Goal: Information Seeking & Learning: Learn about a topic

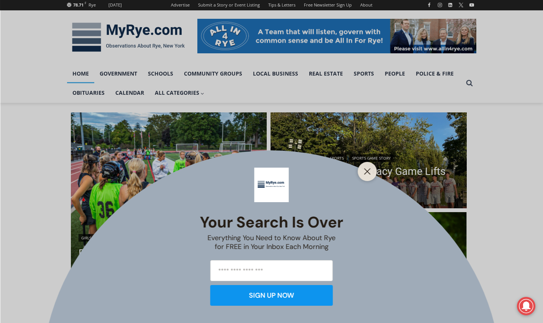
scroll to position [115, 0]
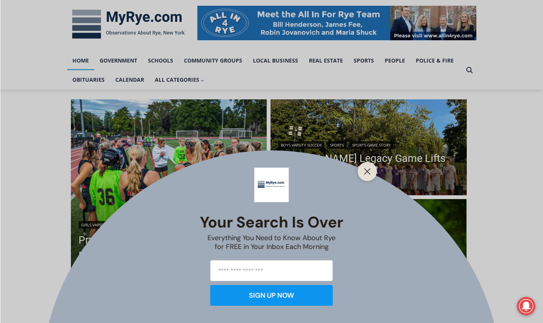
click at [366, 170] on line "Close" at bounding box center [367, 171] width 5 height 5
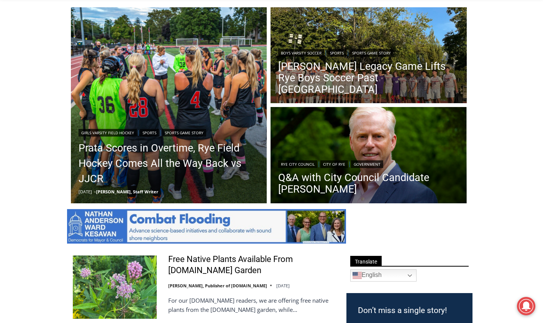
scroll to position [230, 0]
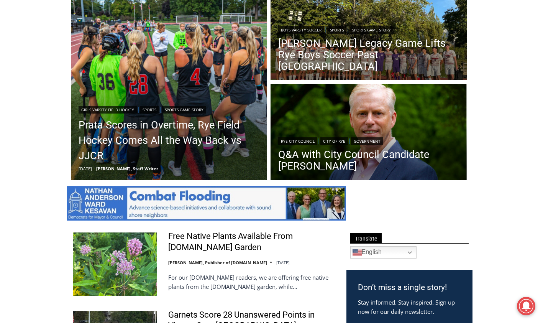
click at [319, 159] on link "Q&A with City Council Candidate [PERSON_NAME]" at bounding box center [368, 160] width 181 height 23
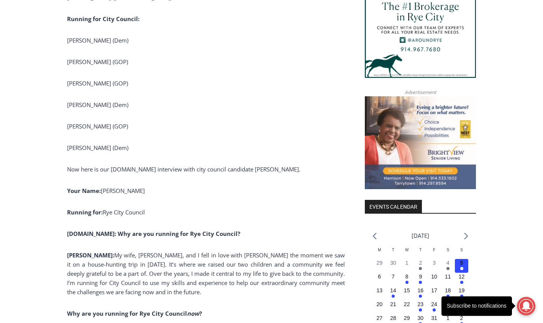
scroll to position [767, 0]
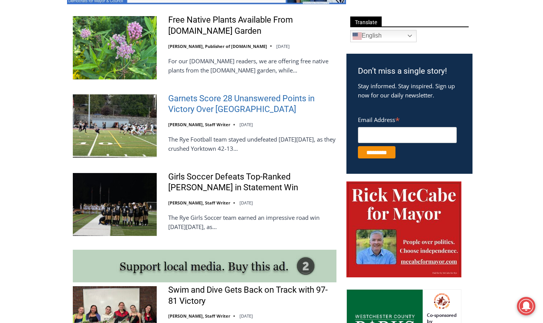
click at [215, 109] on link "Garnets Score 28 Unanswered Points in Victory Over [GEOGRAPHIC_DATA]" at bounding box center [252, 104] width 168 height 22
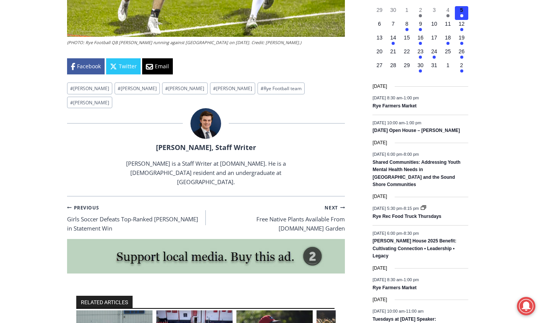
scroll to position [1058, 0]
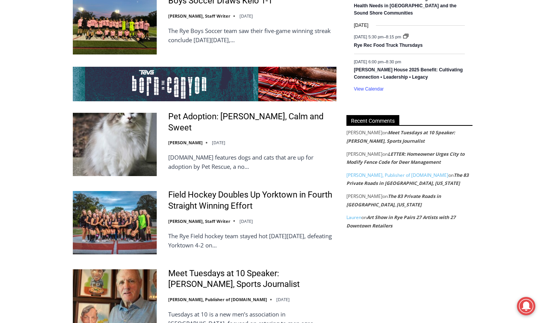
scroll to position [1443, 0]
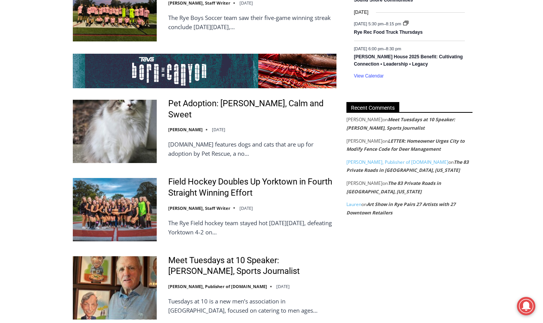
click at [405, 143] on link "LETTER: Homeowner Urges City to Modify Fence Code for Deer Management" at bounding box center [406, 145] width 118 height 15
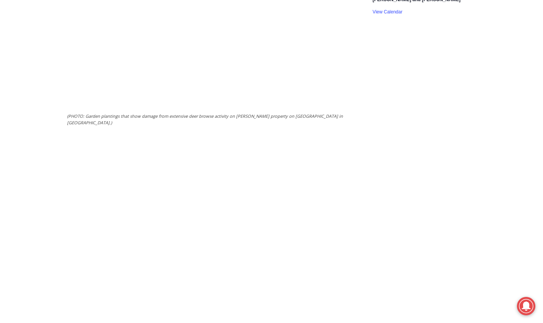
scroll to position [1556, 0]
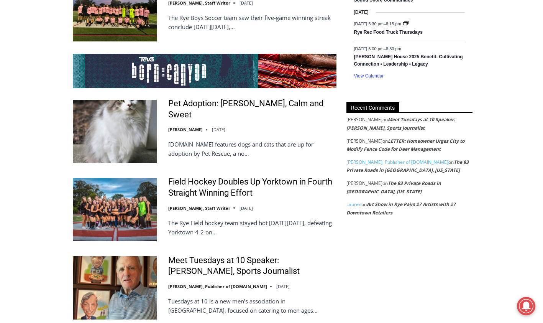
click at [395, 126] on link "Meet Tuesdays at 10 Speaker: Mark Mulvoy, Sports Journalist" at bounding box center [401, 123] width 109 height 15
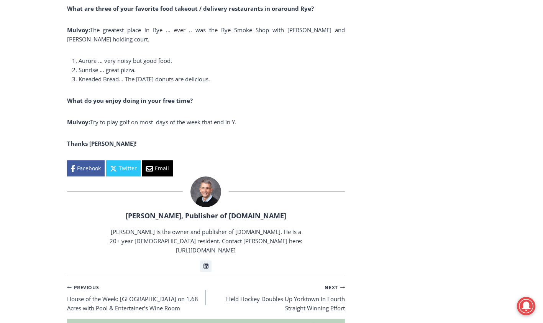
scroll to position [1768, 0]
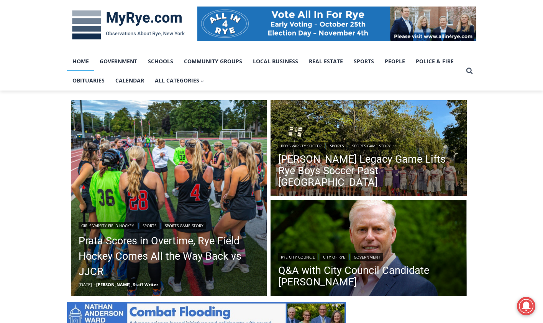
scroll to position [115, 0]
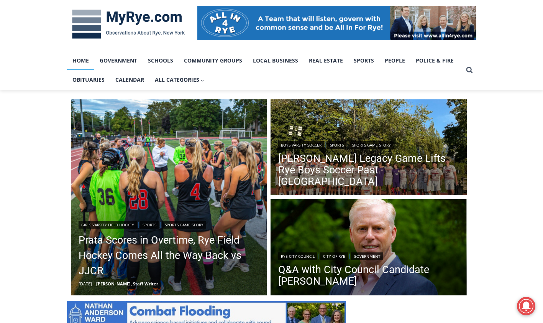
click at [346, 176] on link "[PERSON_NAME] Legacy Game Lifts Rye Boys Soccer Past [GEOGRAPHIC_DATA]" at bounding box center [368, 170] width 181 height 35
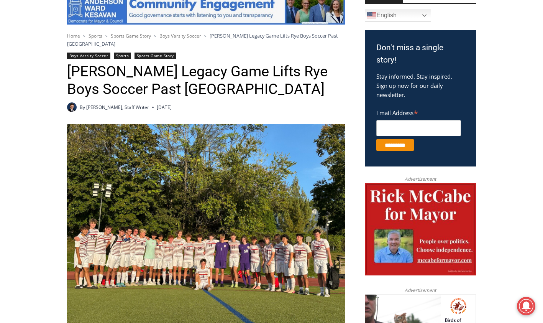
scroll to position [230, 0]
